Goal: Share content: Share content

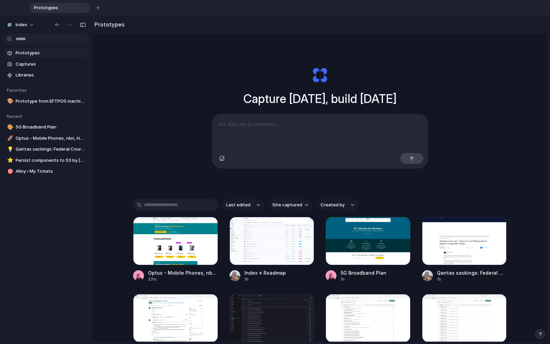
click at [284, 208] on span "Site captured" at bounding box center [287, 204] width 30 height 7
type input "*****"
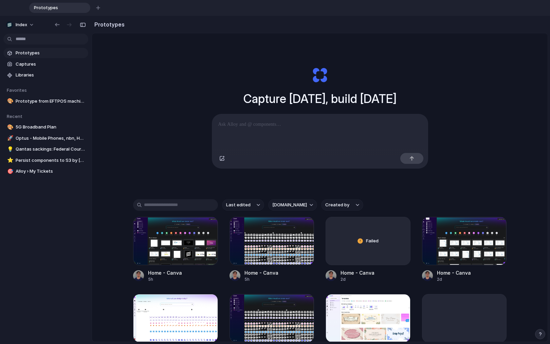
click at [284, 208] on span "[DOMAIN_NAME]" at bounding box center [289, 204] width 35 height 7
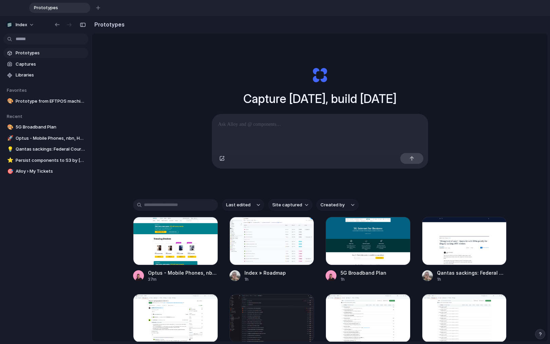
click at [284, 208] on span "Site captured" at bounding box center [287, 204] width 30 height 7
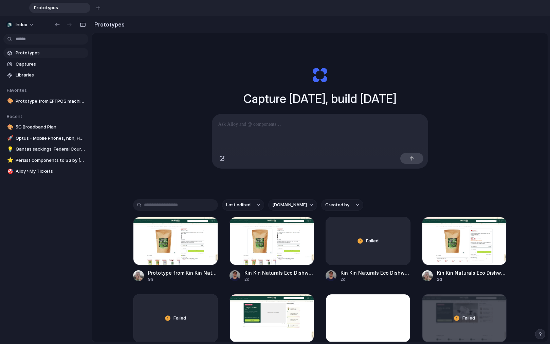
click at [284, 208] on span "[DOMAIN_NAME]" at bounding box center [289, 204] width 35 height 7
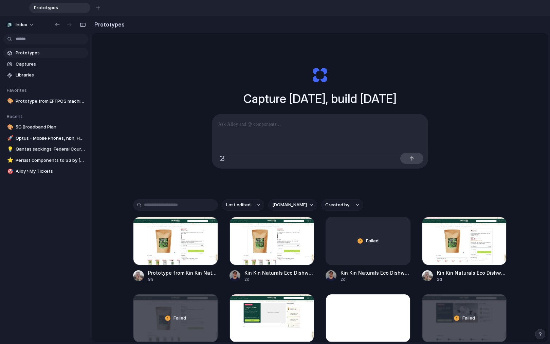
click at [113, 148] on div "Capture [DATE], build [DATE] Clone web app Clone screenshot Start from existing…" at bounding box center [320, 213] width 456 height 360
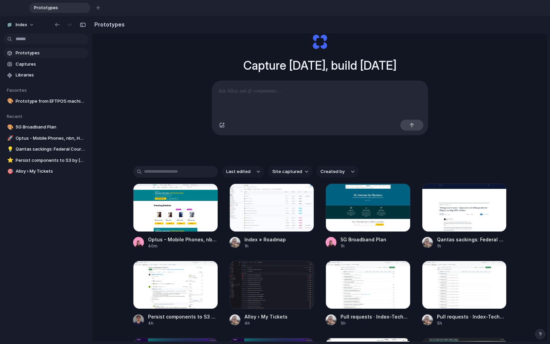
scroll to position [38, 0]
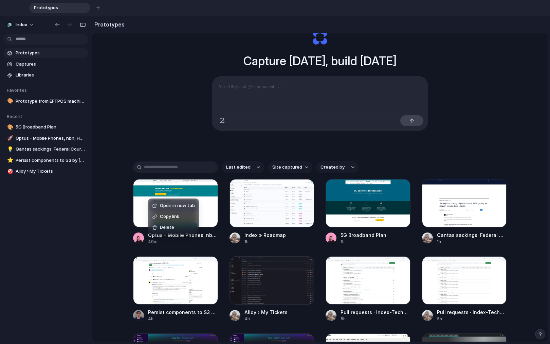
click at [158, 213] on li "Copy link" at bounding box center [174, 216] width 48 height 11
